Goal: Ask a question

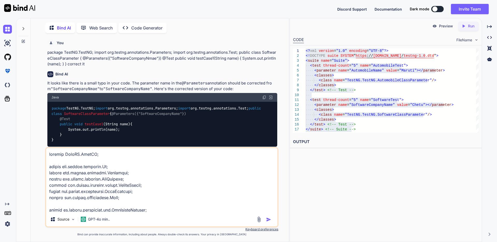
type textarea "package TestNG.TestNG; import [DOMAIN_NAME]; import org.openqa.selenium.WebDriv…"
type textarea "x"
type textarea "package TestNG.TestNG; import [DOMAIN_NAME]; import org.openqa.selenium.WebDriv…"
type textarea "x"
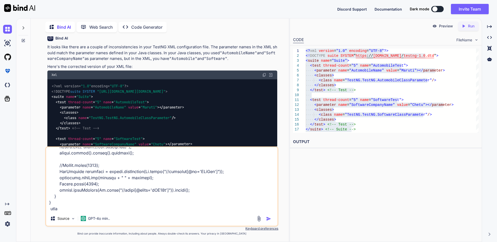
type textarea "package TestNG.TestNG; import [DOMAIN_NAME]; import org.openqa.selenium.WebDriv…"
type textarea "x"
type textarea "package TestNG.TestNG; import [DOMAIN_NAME]; import org.openqa.selenium.WebDriv…"
type textarea "x"
type textarea "package TestNG.TestNG; import [DOMAIN_NAME]; import org.openqa.selenium.WebDriv…"
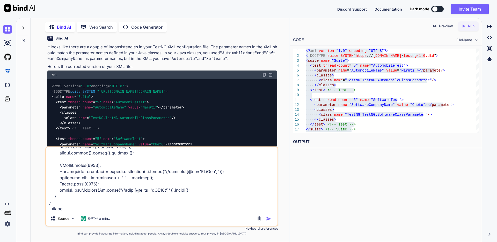
type textarea "x"
type textarea "package TestNG.TestNG; import [DOMAIN_NAME]; import org.openqa.selenium.WebDriv…"
type textarea "x"
type textarea "package TestNG.TestNG; import [DOMAIN_NAME]; import org.openqa.selenium.WebDriv…"
type textarea "x"
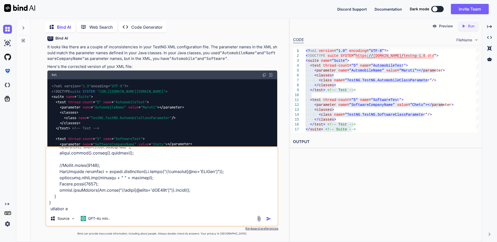
type textarea "package TestNG.TestNG; import [DOMAIN_NAME]; import org.openqa.selenium.WebDriv…"
type textarea "x"
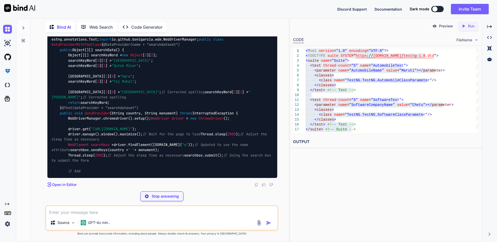
scroll to position [764, 0]
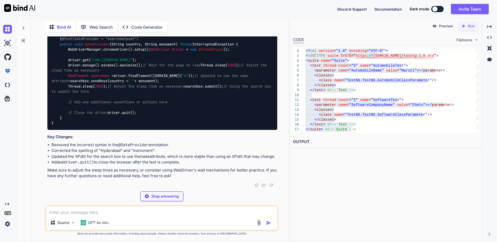
type textarea "x"
type textarea "searchbox.sendKeys(country + " " + monument); Thread.sleep(2000); // Adjust the…"
type textarea "x"
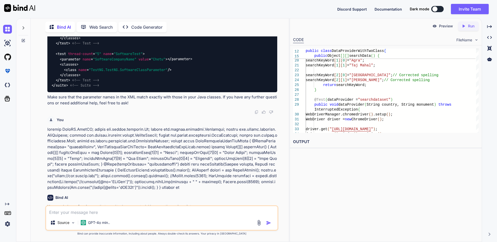
scroll to position [376, 0]
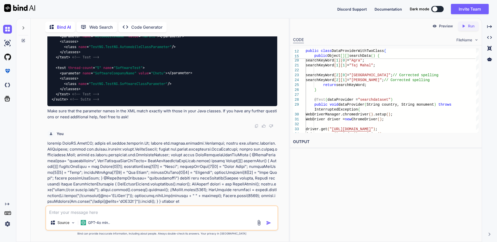
click at [95, 215] on textarea at bounding box center [161, 210] width 231 height 9
type textarea "parallel Testing"
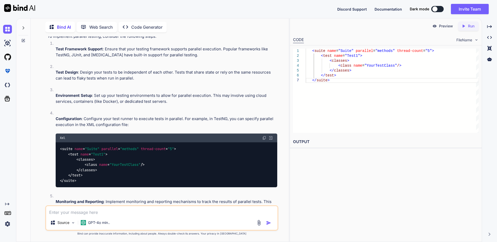
scroll to position [1030, 0]
